Goal: Task Accomplishment & Management: Use online tool/utility

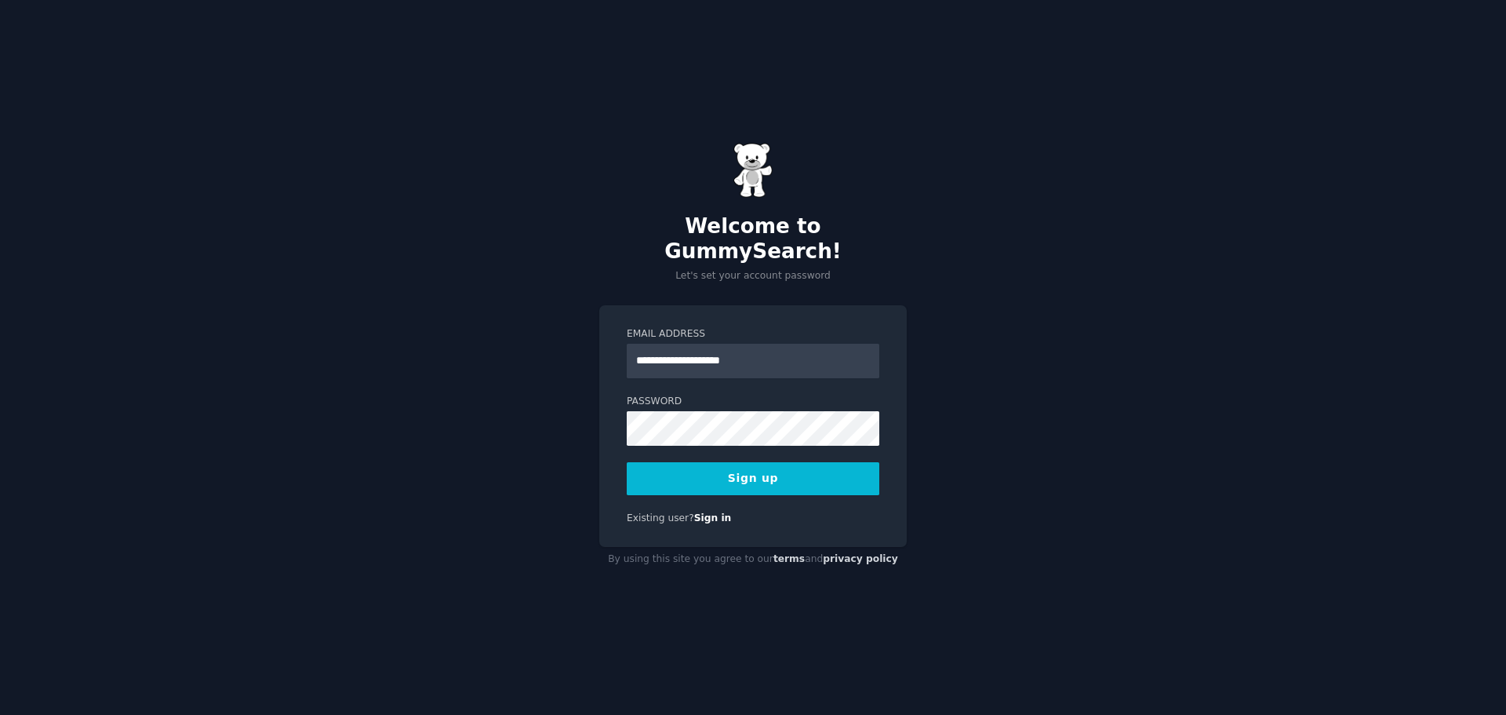
type input "**********"
click at [605, 393] on div "**********" at bounding box center [753, 426] width 308 height 242
click at [718, 468] on button "Sign up" at bounding box center [753, 478] width 253 height 33
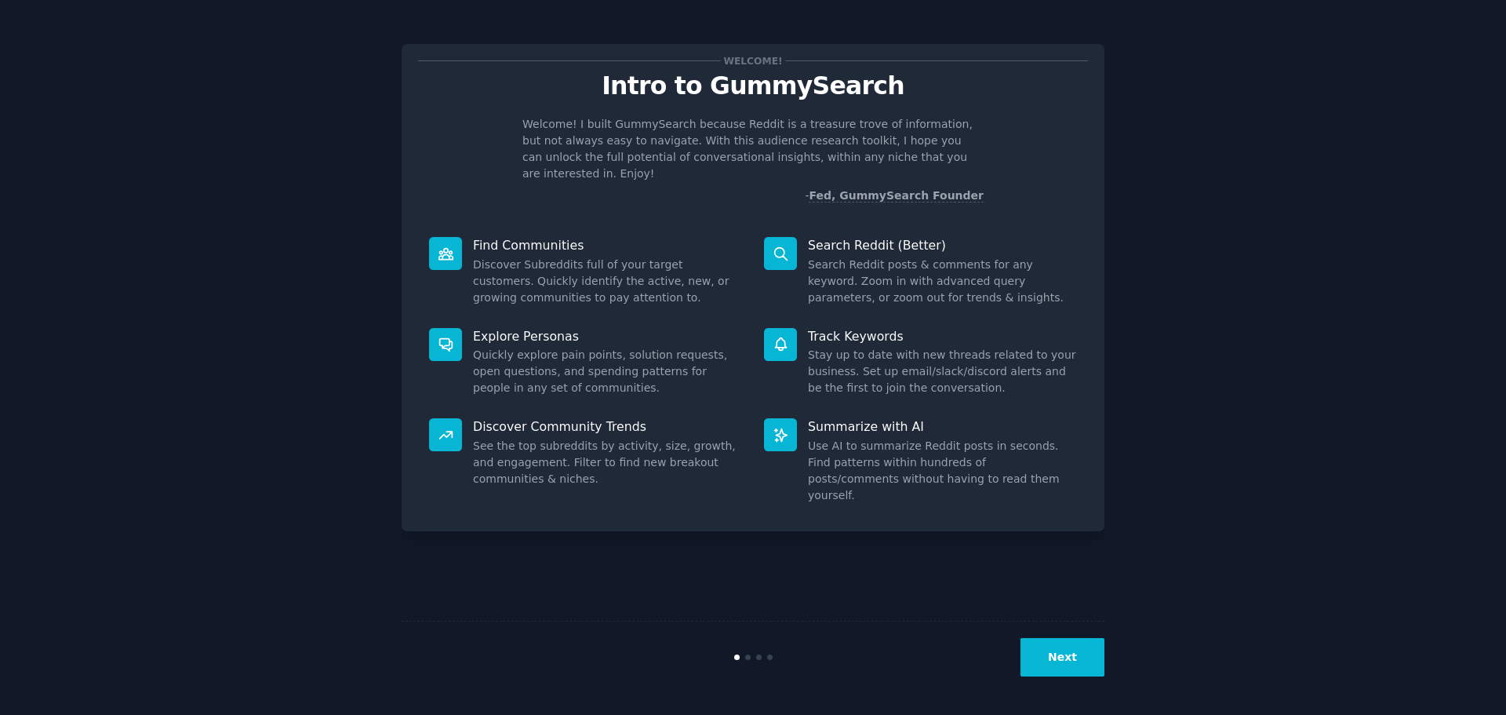
click at [1047, 646] on button "Next" at bounding box center [1063, 657] width 84 height 38
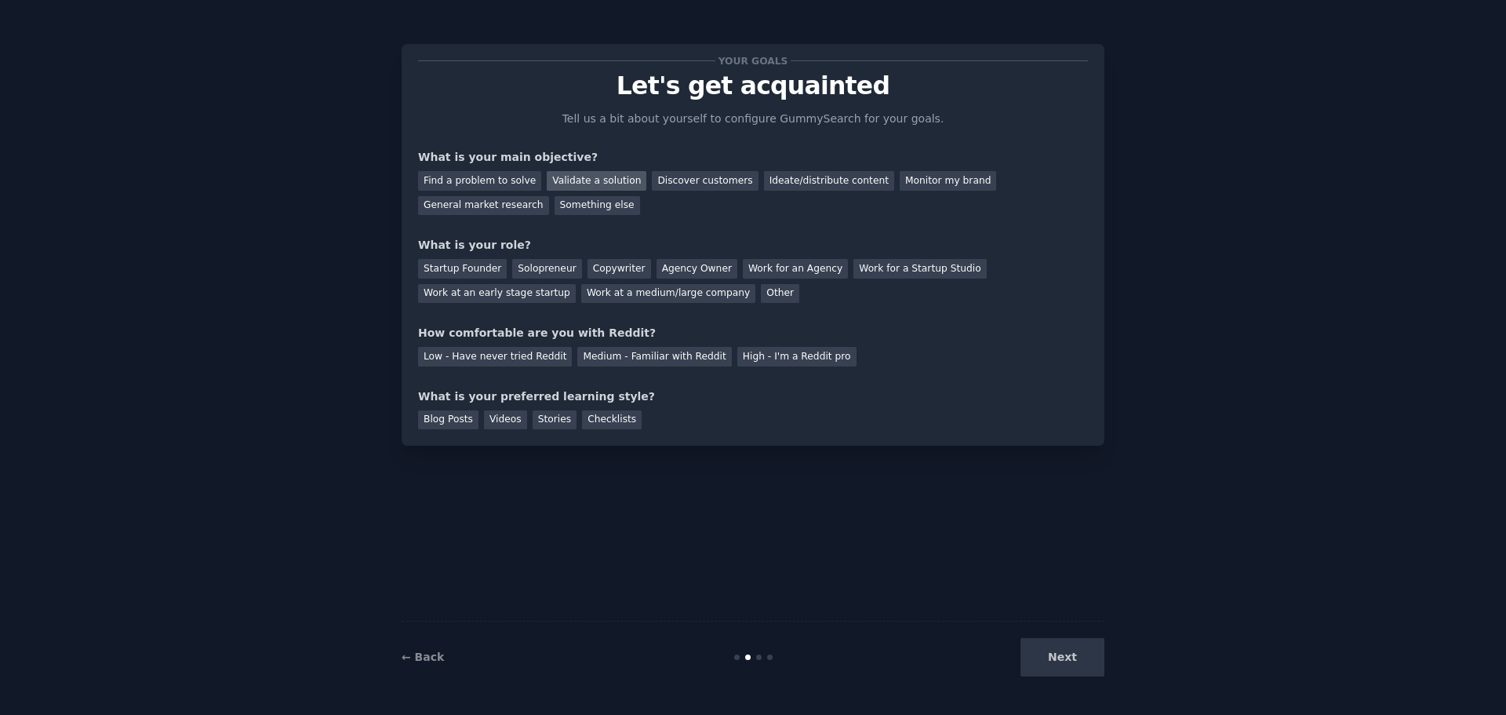
click at [579, 174] on div "Validate a solution" at bounding box center [597, 181] width 100 height 20
click at [549, 196] on div "General market research" at bounding box center [483, 206] width 131 height 20
click at [600, 174] on div "Validate a solution" at bounding box center [597, 181] width 100 height 20
click at [562, 276] on div "Solopreneur" at bounding box center [546, 269] width 69 height 20
click at [577, 355] on div "Medium - Familiar with Reddit" at bounding box center [654, 357] width 154 height 20
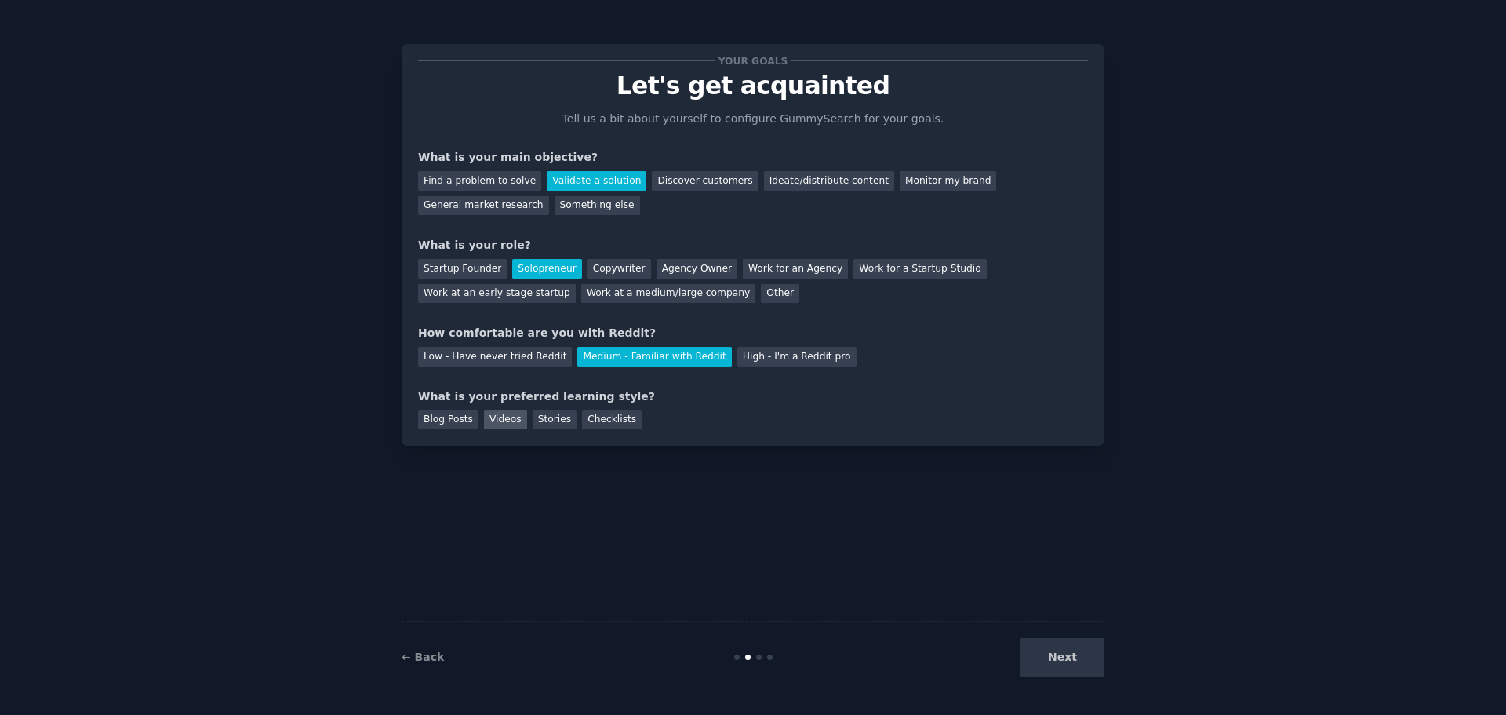
click at [516, 428] on div "Videos" at bounding box center [505, 420] width 43 height 20
click at [1062, 661] on button "Next" at bounding box center [1063, 657] width 84 height 38
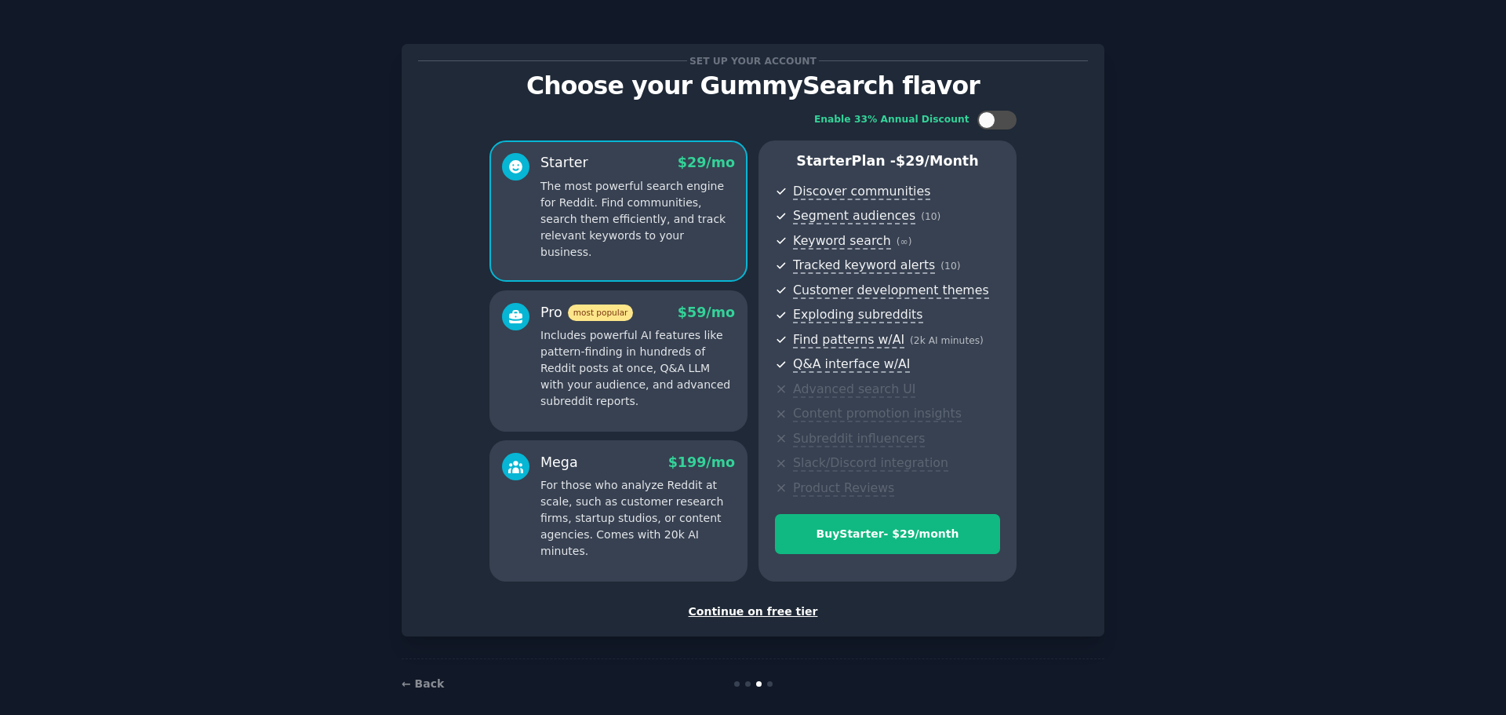
click at [779, 610] on div "Continue on free tier" at bounding box center [753, 611] width 670 height 16
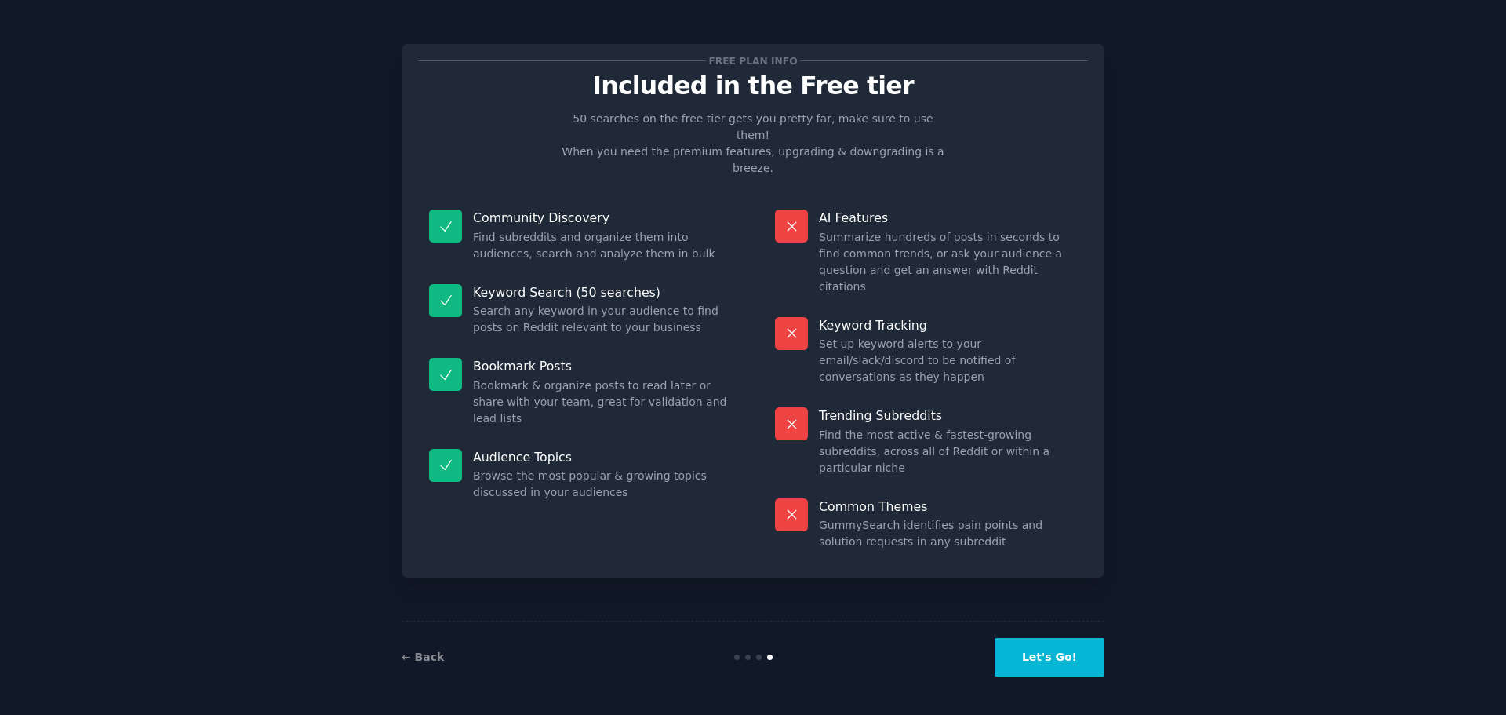
click at [1042, 654] on button "Let's Go!" at bounding box center [1050, 657] width 110 height 38
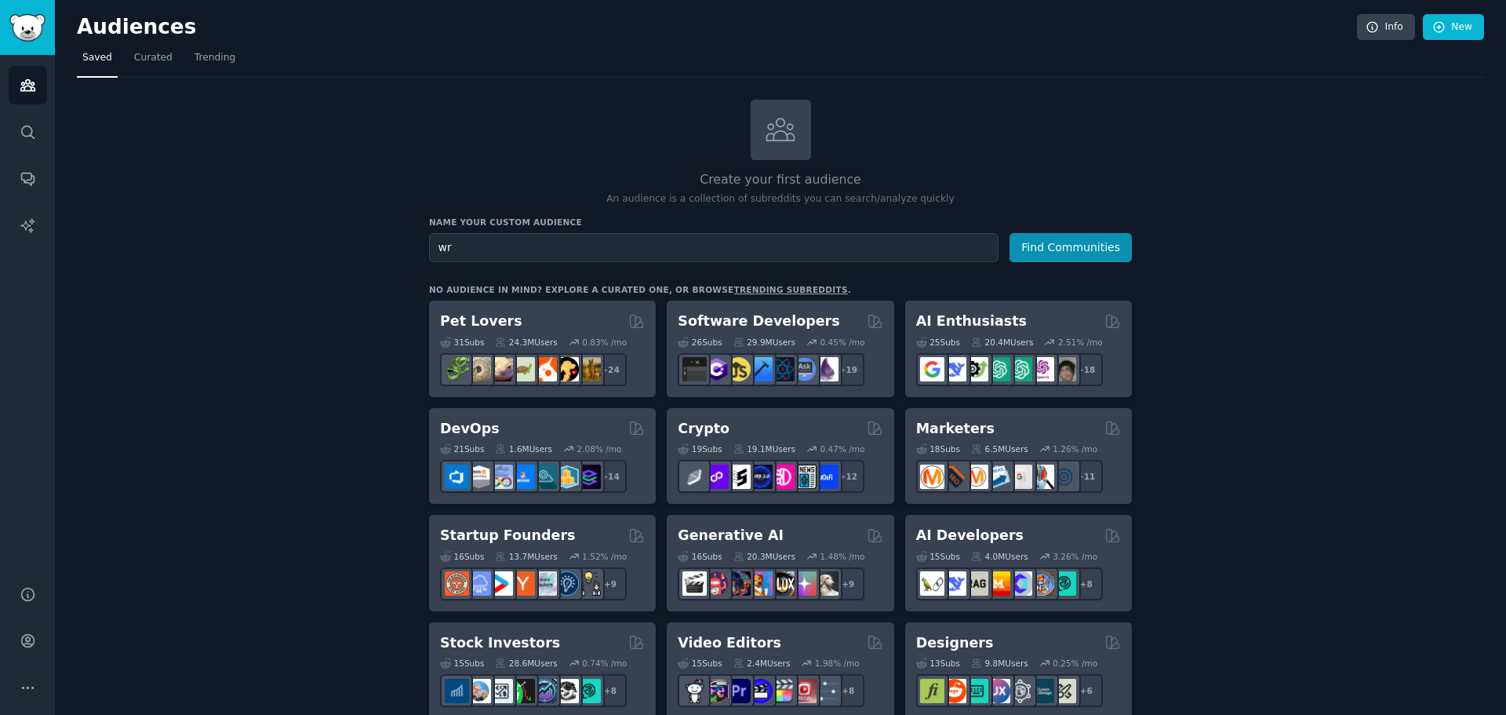
type input "w"
type input "indie authors"
click at [1010, 233] on button "Find Communities" at bounding box center [1071, 247] width 122 height 29
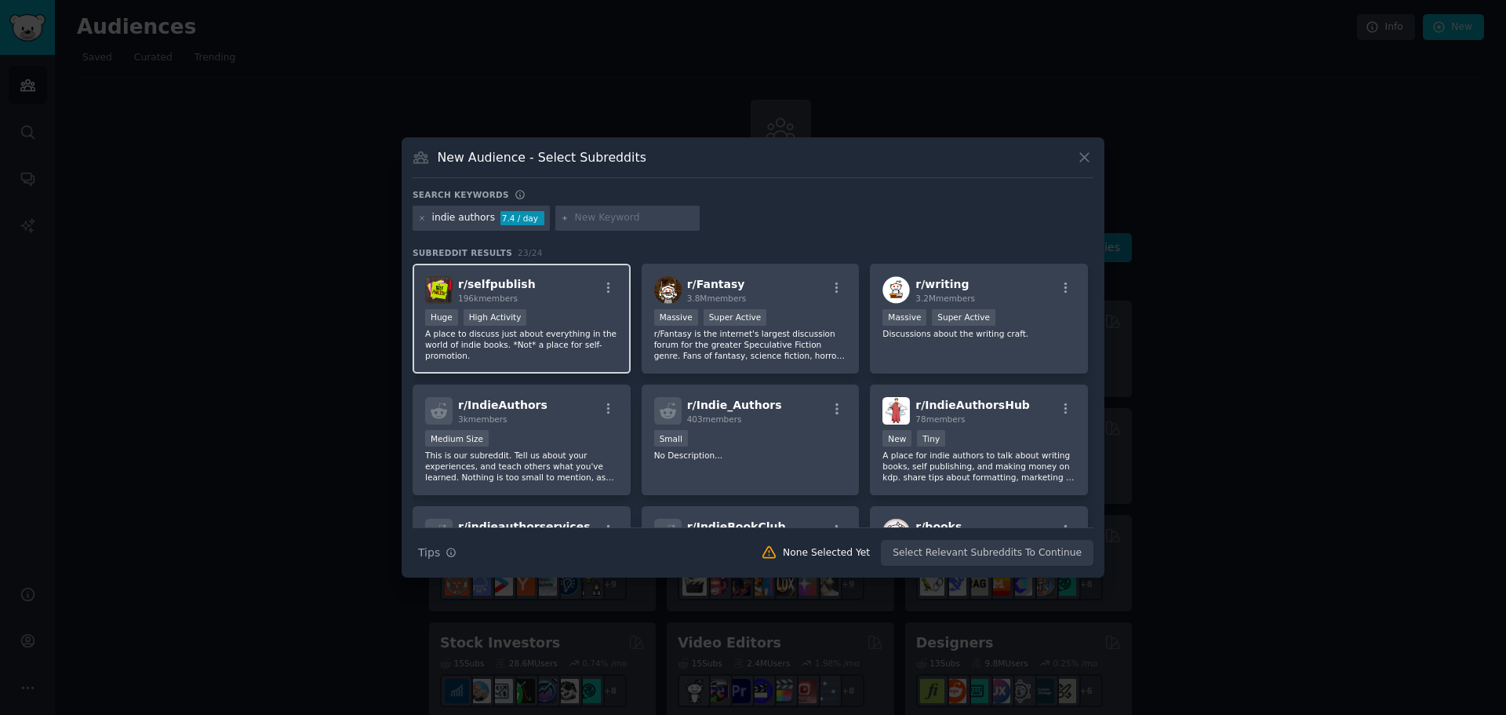
drag, startPoint x: 543, startPoint y: 310, endPoint x: 544, endPoint y: 290, distance: 19.6
click at [544, 290] on div "r/ selfpublish 196k members" at bounding box center [521, 289] width 193 height 27
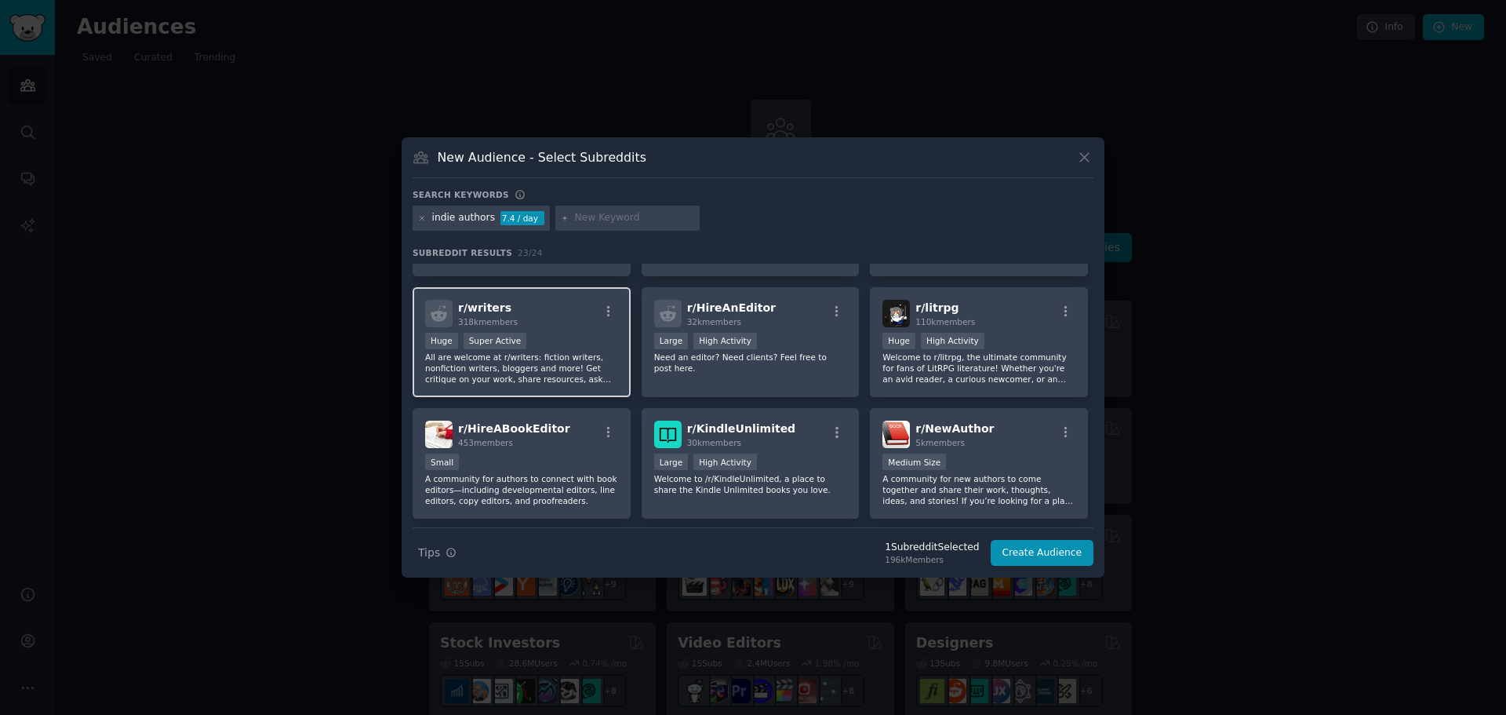
scroll to position [462, 0]
click at [553, 326] on div "r/ writers 318k members Huge Super Active All are welcome at r/writers: fiction…" at bounding box center [522, 341] width 218 height 111
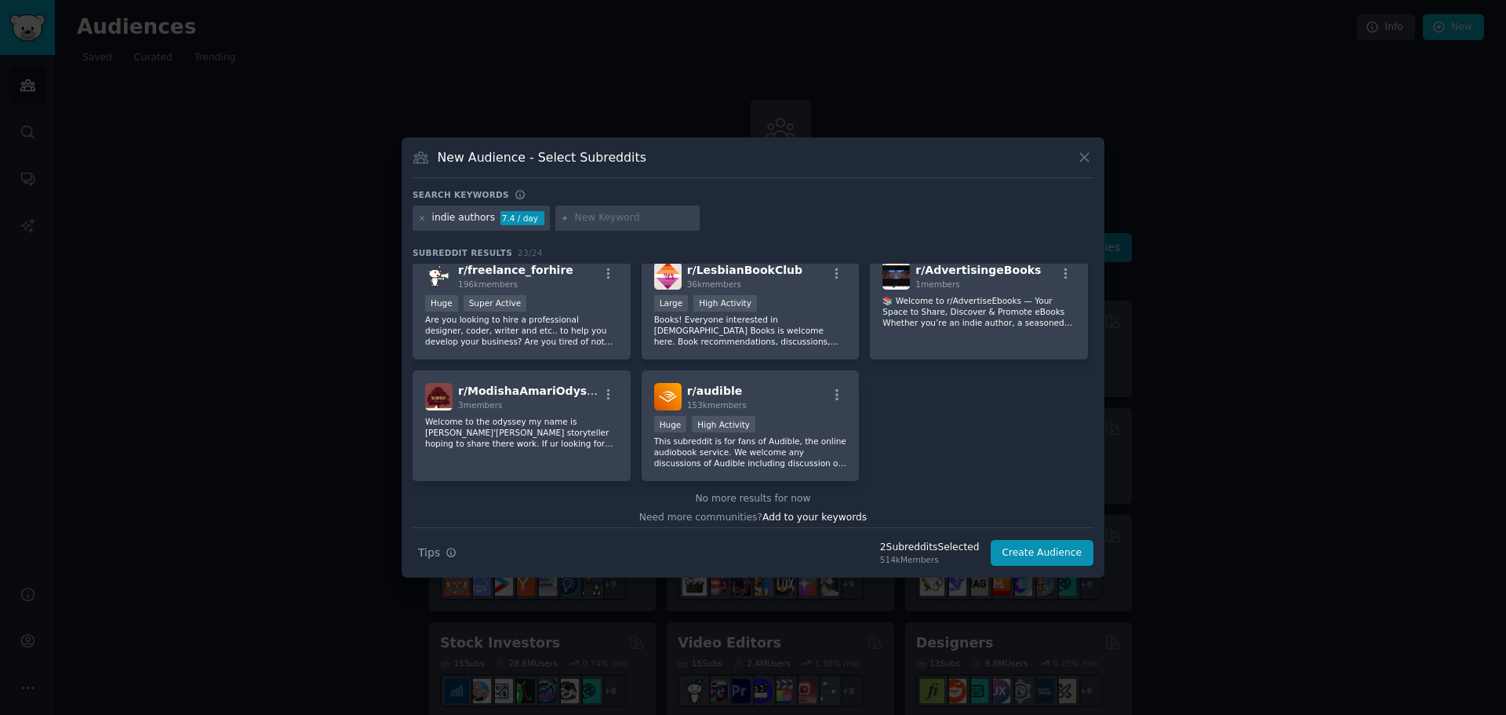
scroll to position [750, 0]
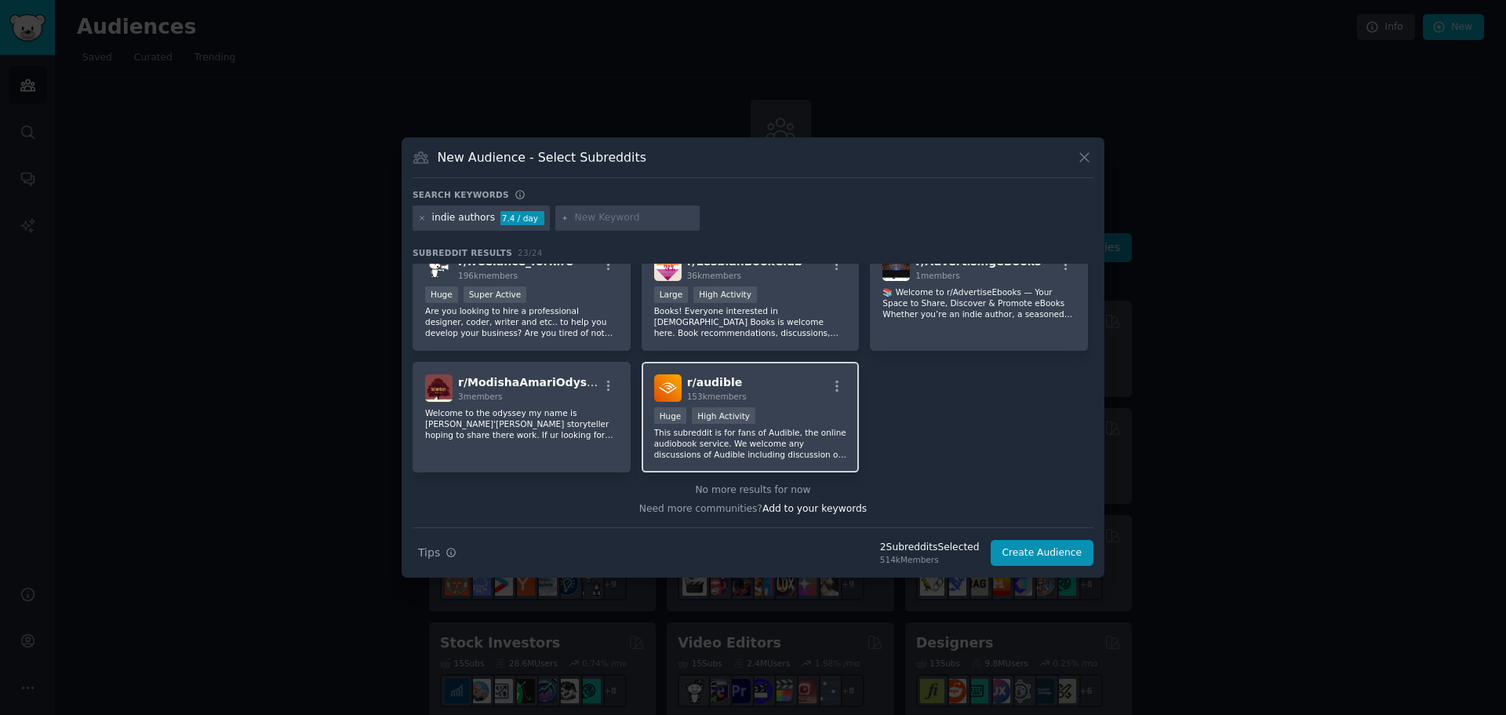
click at [785, 424] on div ">= 80th percentile for submissions / day Huge High Activity" at bounding box center [750, 417] width 193 height 20
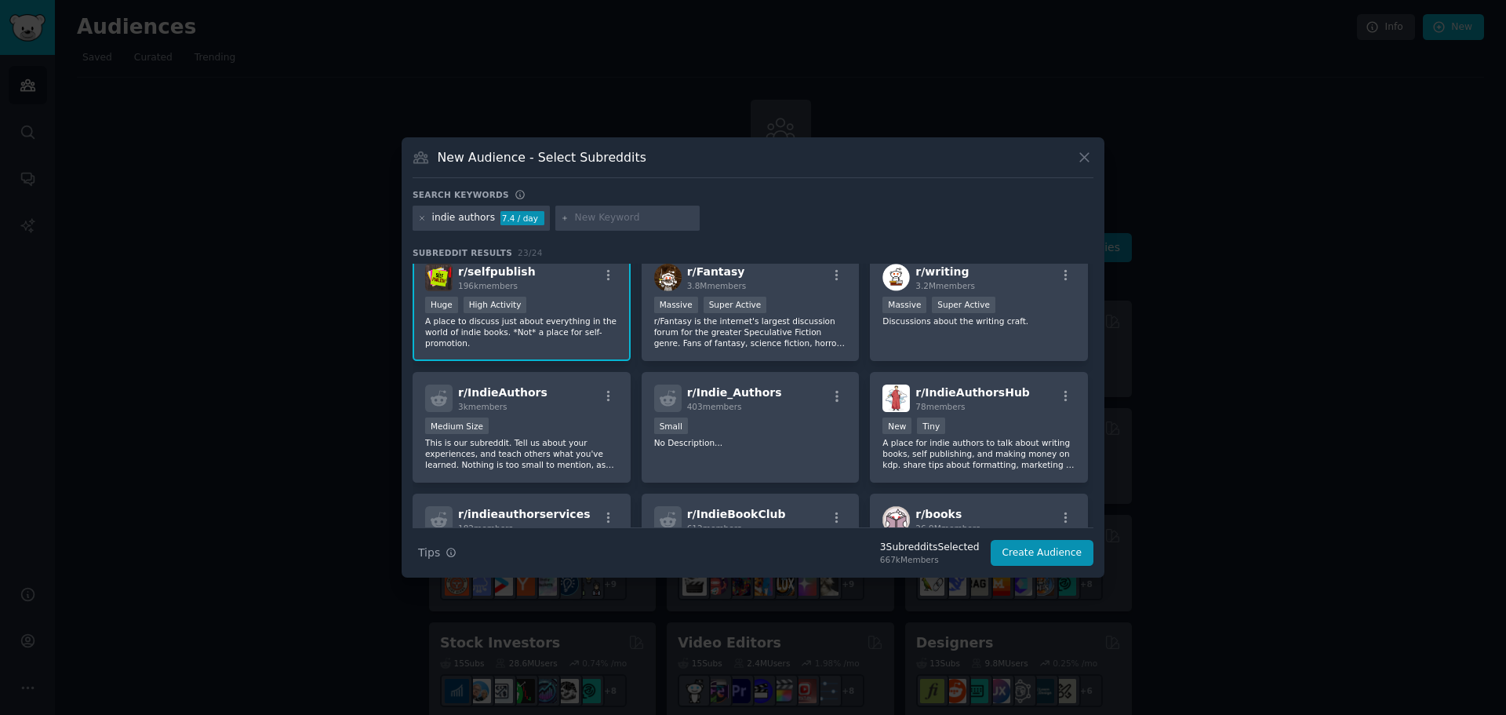
scroll to position [0, 0]
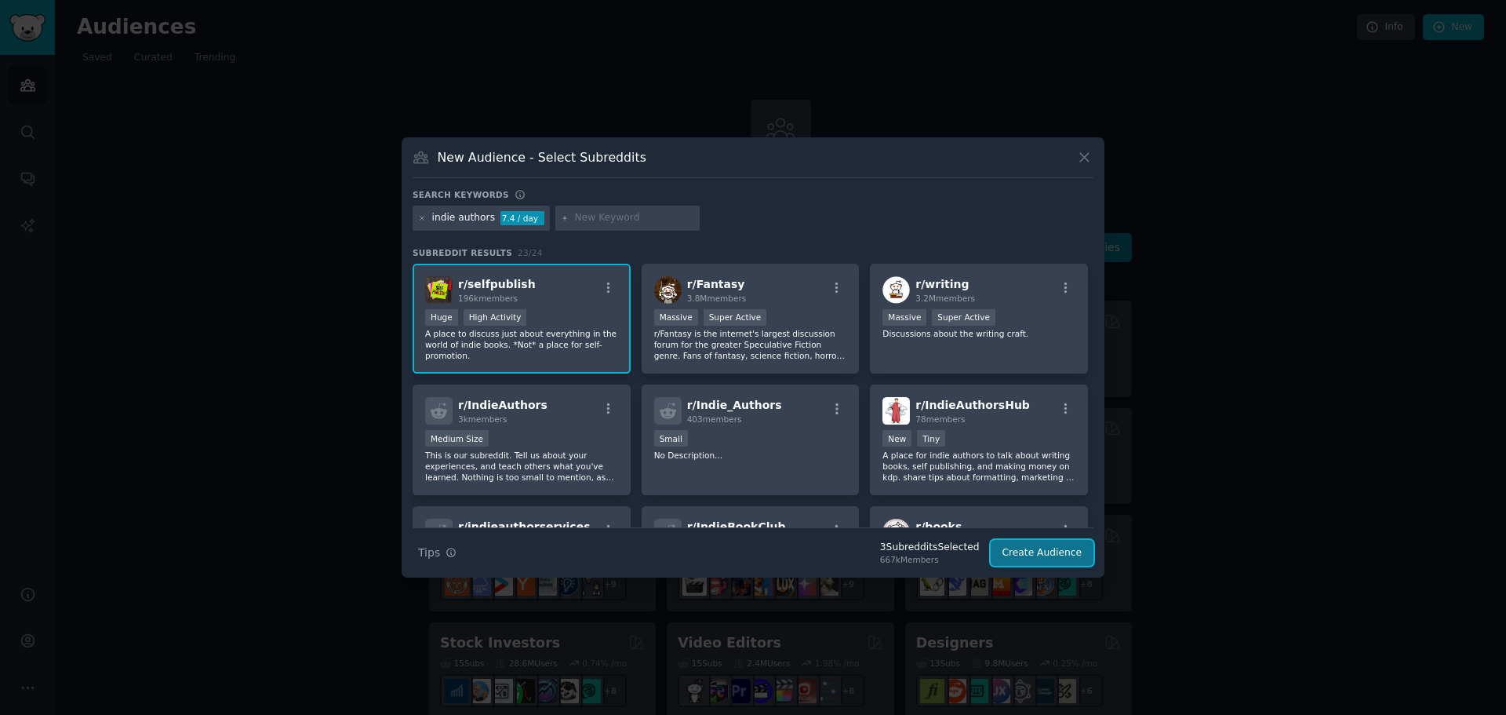
click at [1025, 551] on button "Create Audience" at bounding box center [1043, 553] width 104 height 27
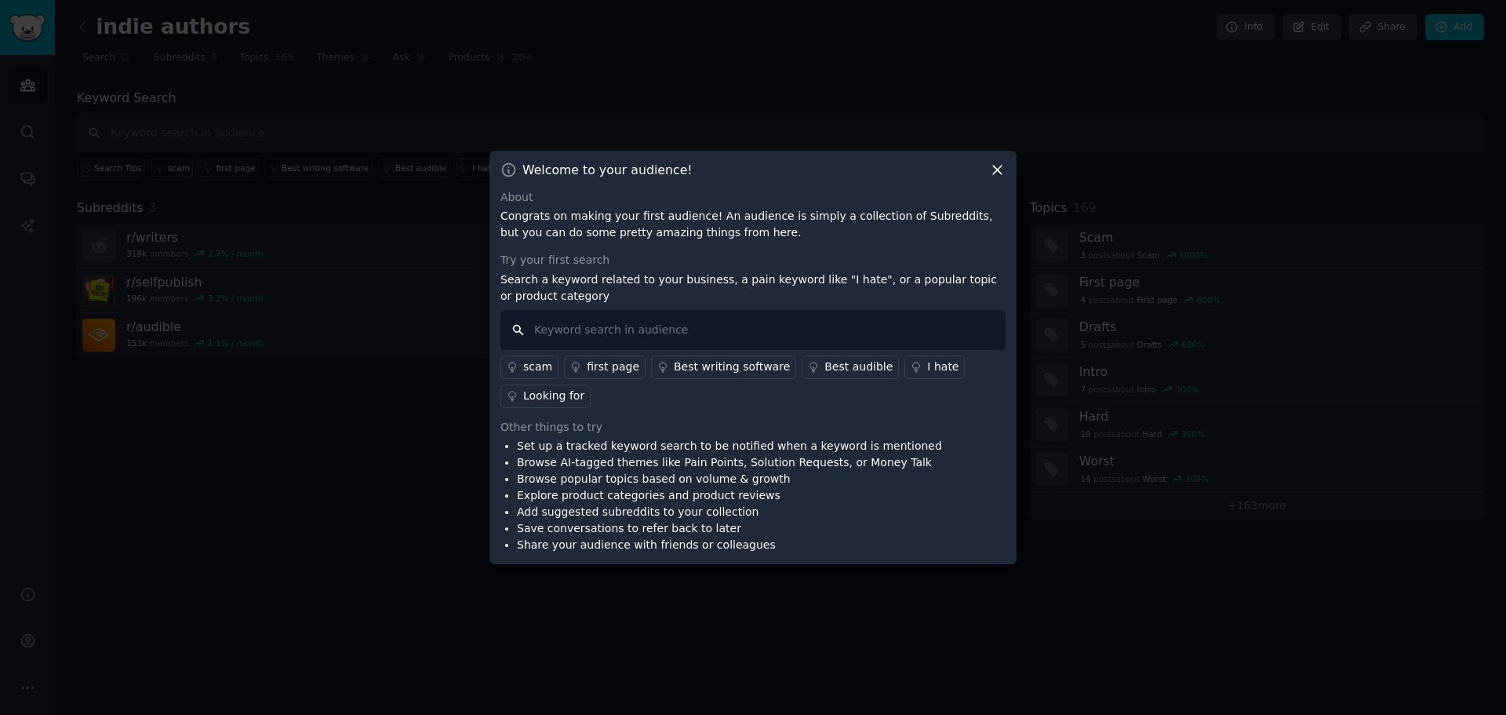
click at [777, 326] on input "text" at bounding box center [753, 330] width 505 height 40
type input "s"
click at [552, 401] on div "Looking for" at bounding box center [553, 396] width 61 height 16
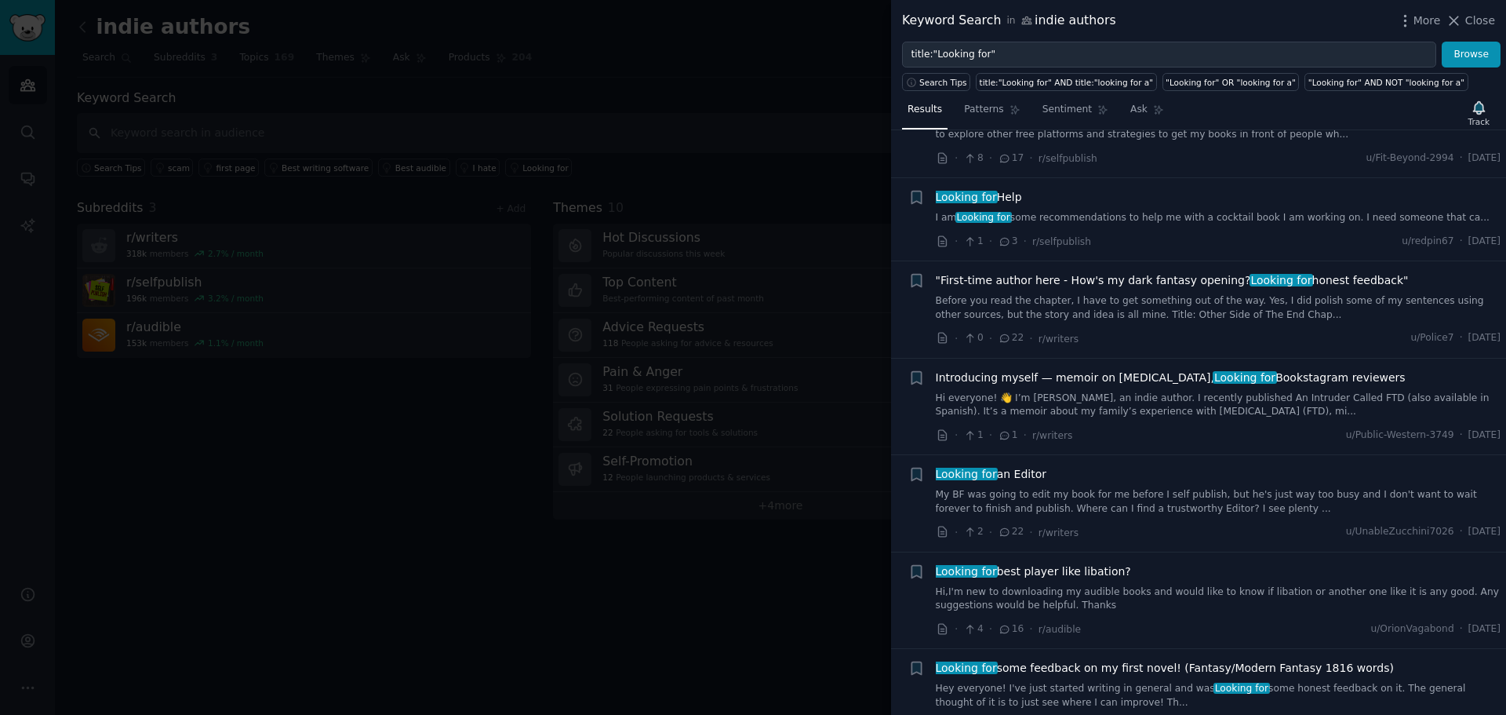
scroll to position [656, 0]
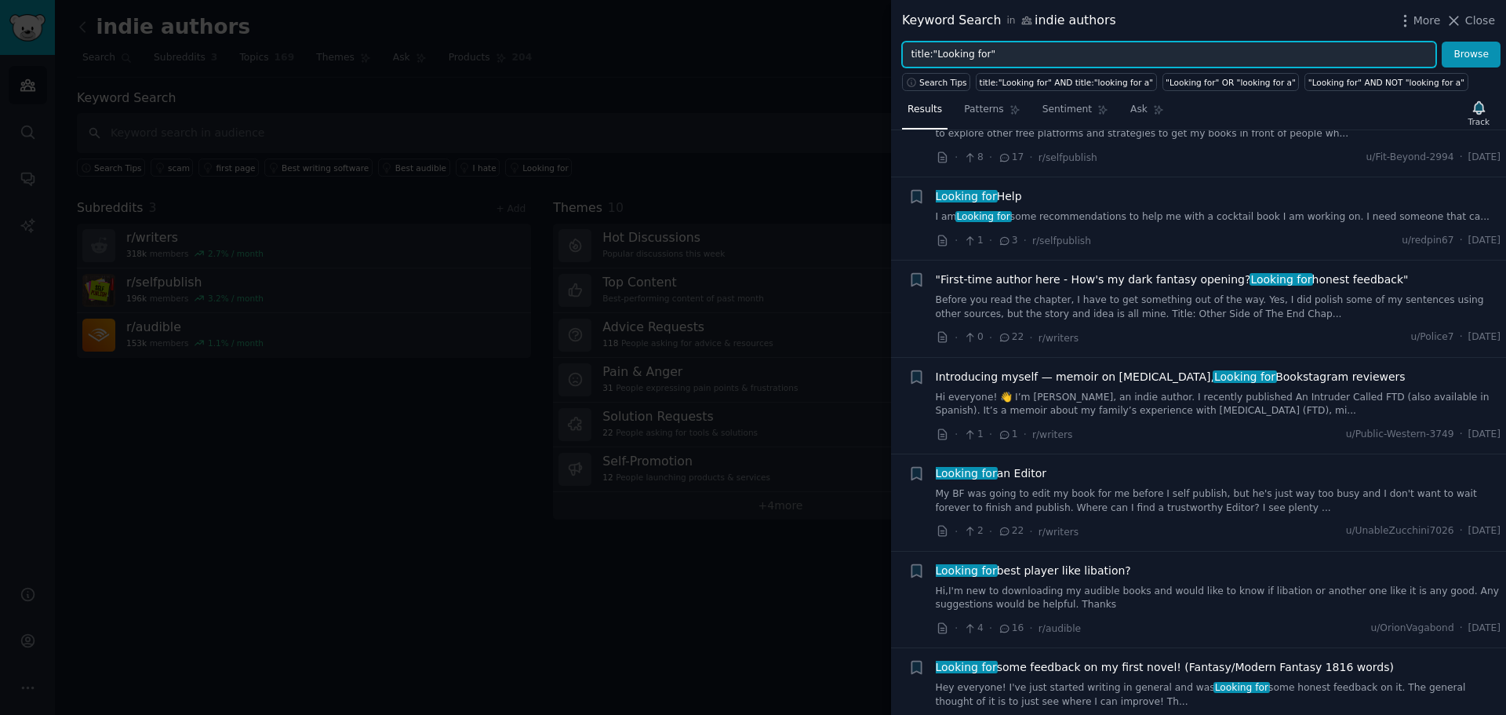
click at [1085, 56] on input "title:"Looking for"" at bounding box center [1169, 55] width 534 height 27
type input "title:"Looking for"AND"software""
click at [1442, 42] on button "Browse" at bounding box center [1471, 55] width 59 height 27
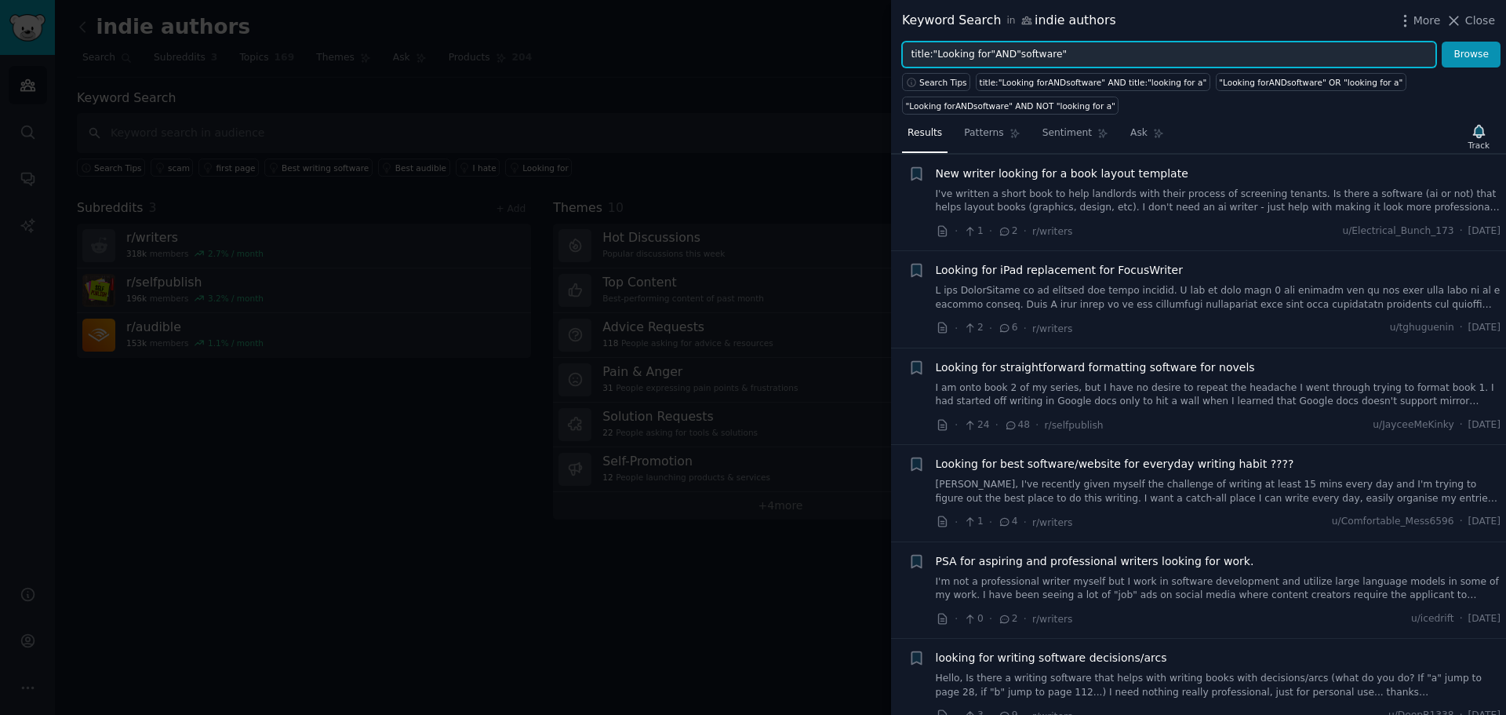
scroll to position [994, 0]
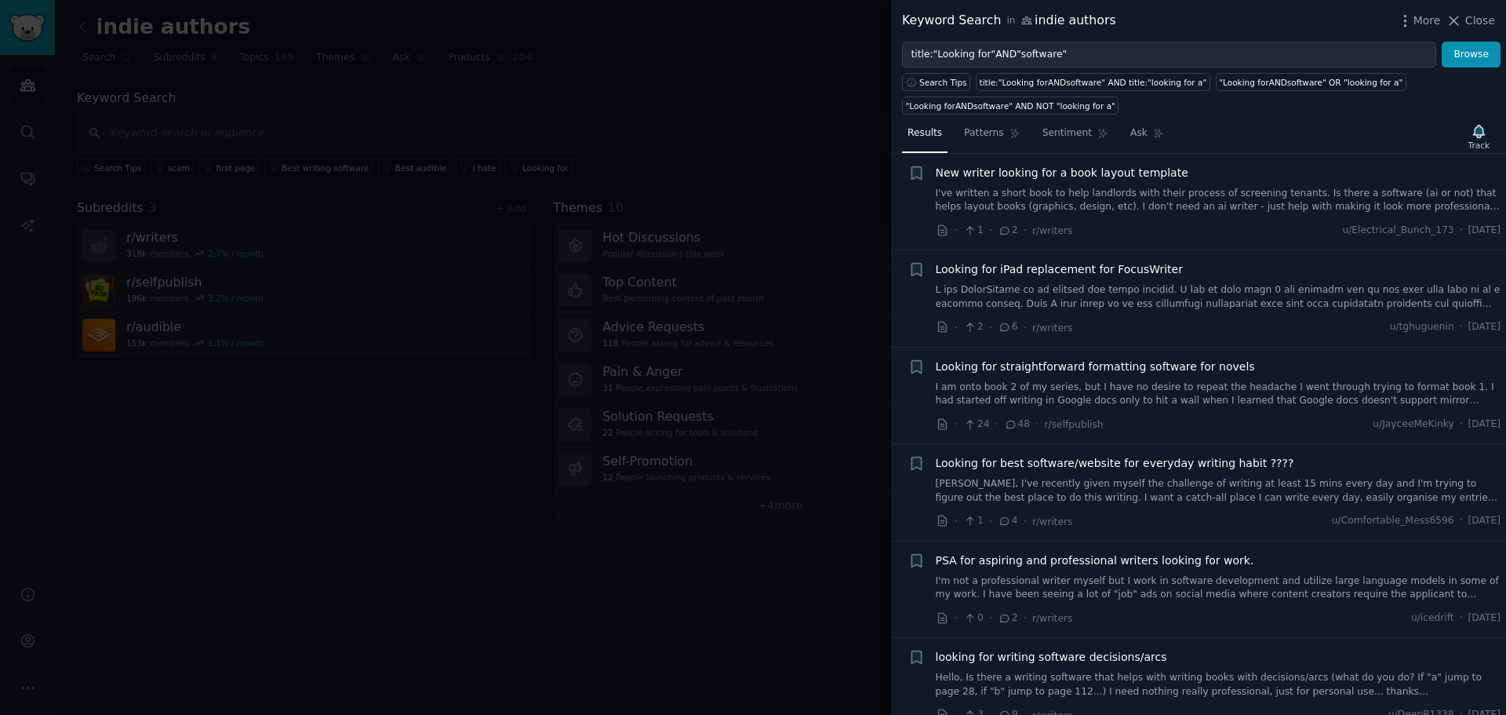
click at [1271, 490] on link "Heyy, I've recently given myself the challenge of writing at least 15 mins ever…" at bounding box center [1219, 490] width 566 height 27
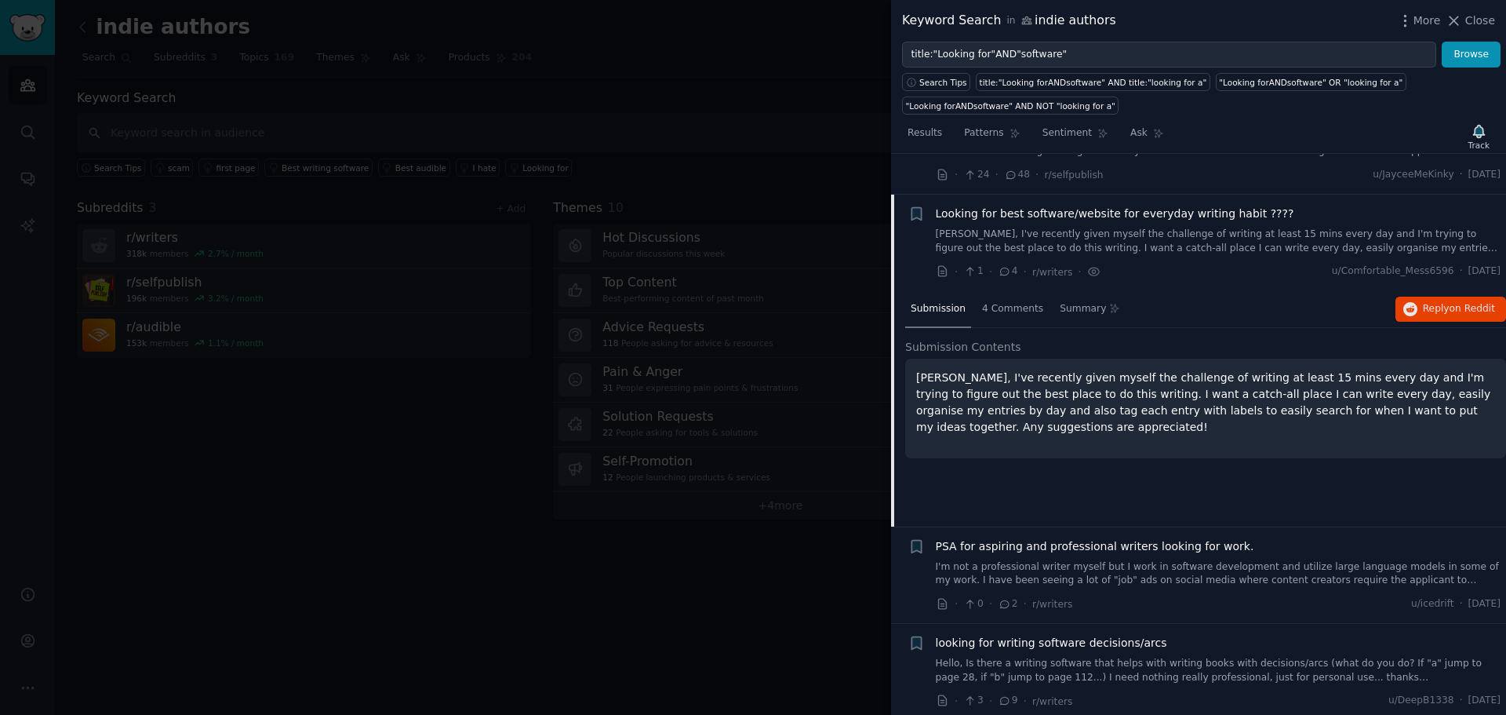
scroll to position [1284, 0]
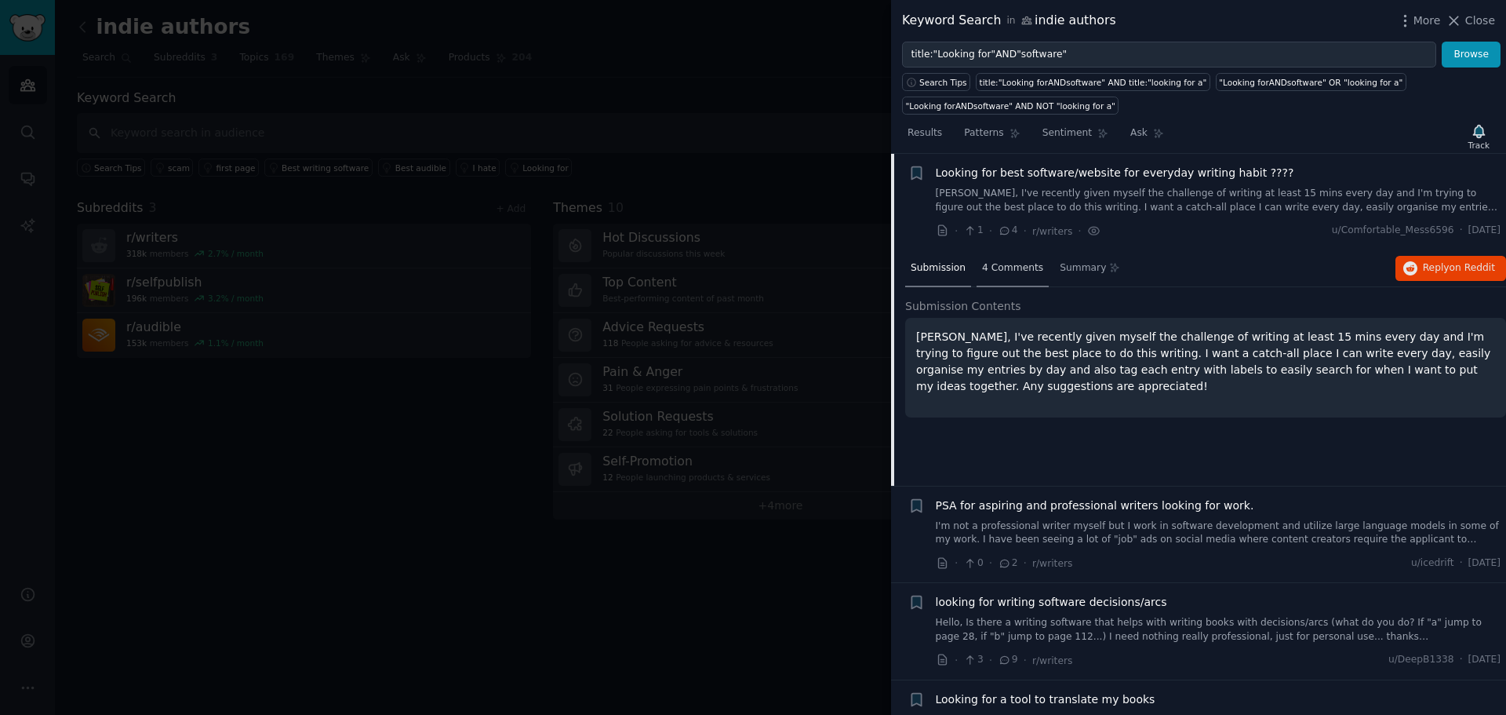
click at [994, 282] on div "4 Comments" at bounding box center [1013, 269] width 72 height 38
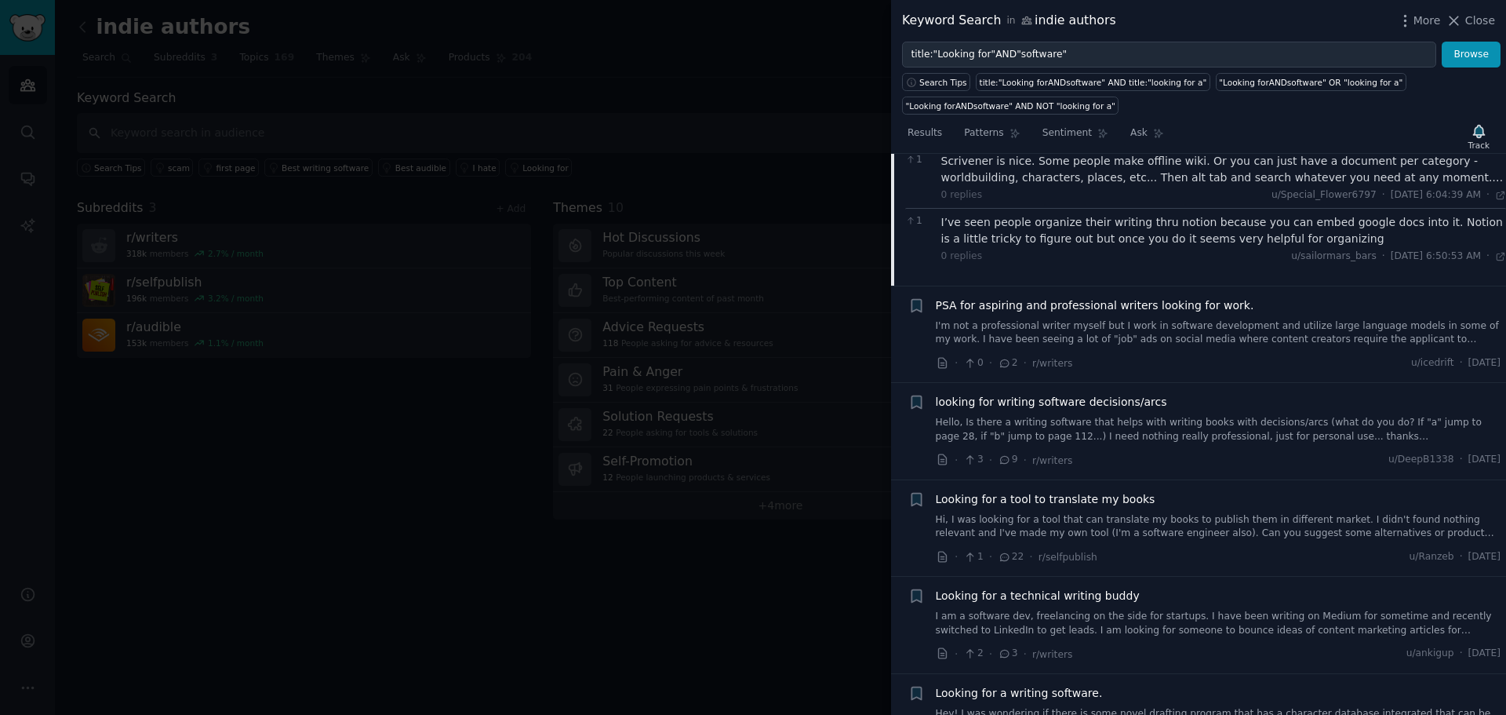
scroll to position [1578, 0]
click at [1008, 462] on span "9" at bounding box center [1008, 459] width 20 height 14
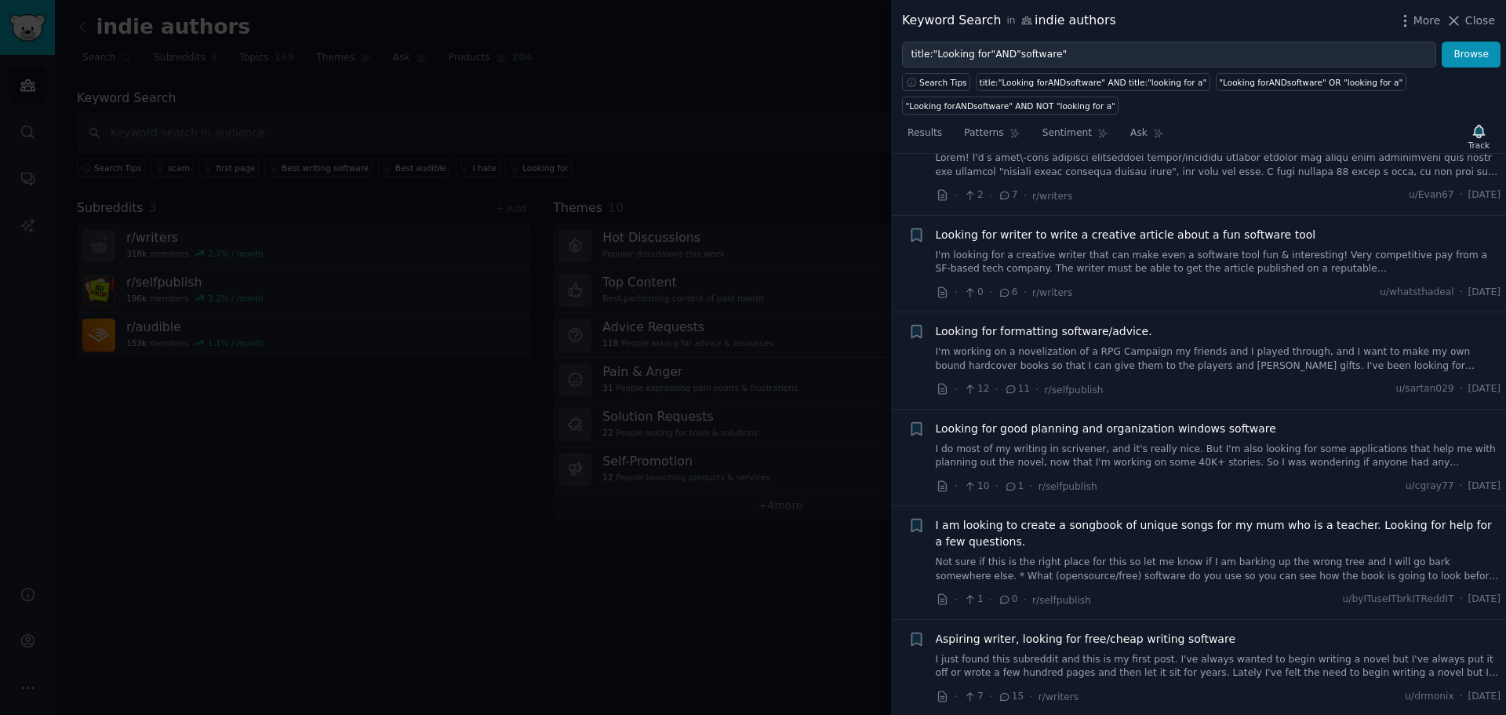
scroll to position [3592, 0]
